Goal: Obtain resource: Download file/media

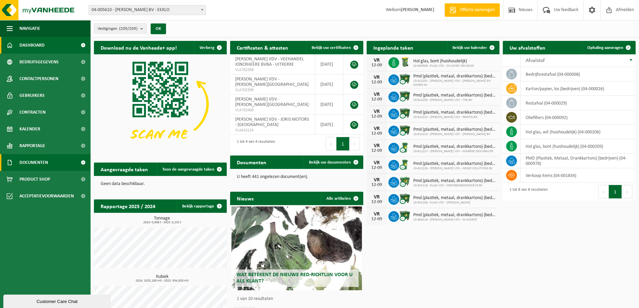
click at [43, 164] on span "Documenten" at bounding box center [33, 162] width 29 height 17
click at [45, 163] on span "Documenten" at bounding box center [33, 162] width 29 height 17
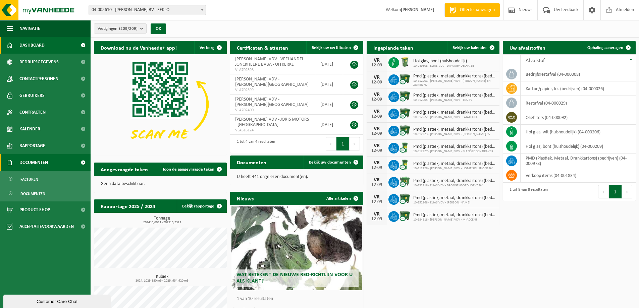
click at [27, 163] on span "Documenten" at bounding box center [33, 162] width 29 height 17
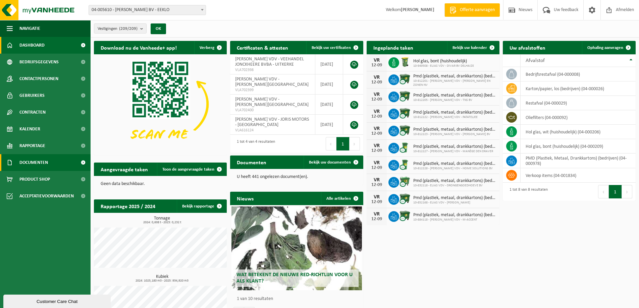
click at [31, 161] on span "Documenten" at bounding box center [33, 162] width 29 height 17
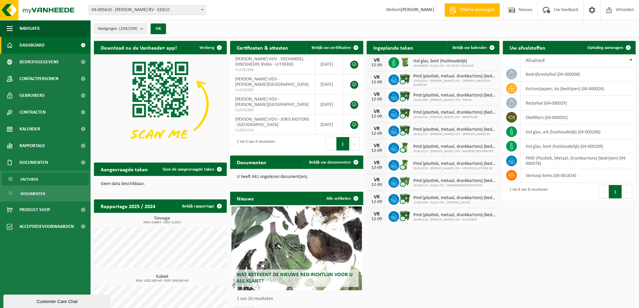
click at [31, 180] on span "Facturen" at bounding box center [29, 179] width 18 height 13
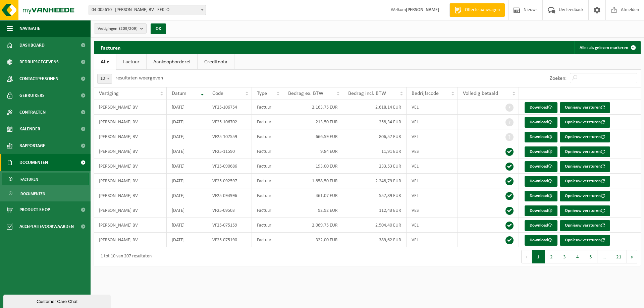
click at [129, 62] on link "Factuur" at bounding box center [131, 61] width 30 height 15
click at [537, 136] on link "Download" at bounding box center [540, 137] width 33 height 11
